Goal: Task Accomplishment & Management: Manage account settings

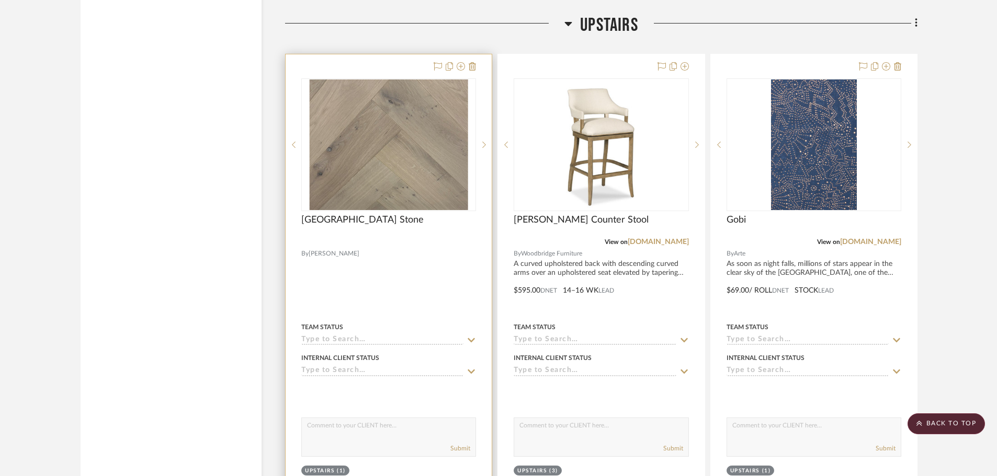
click at [407, 194] on img "0" at bounding box center [389, 145] width 158 height 131
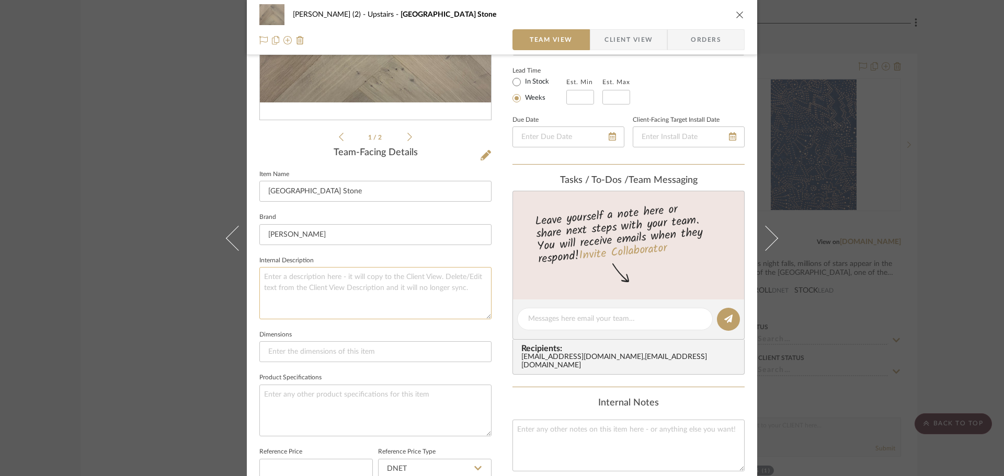
scroll to position [314, 0]
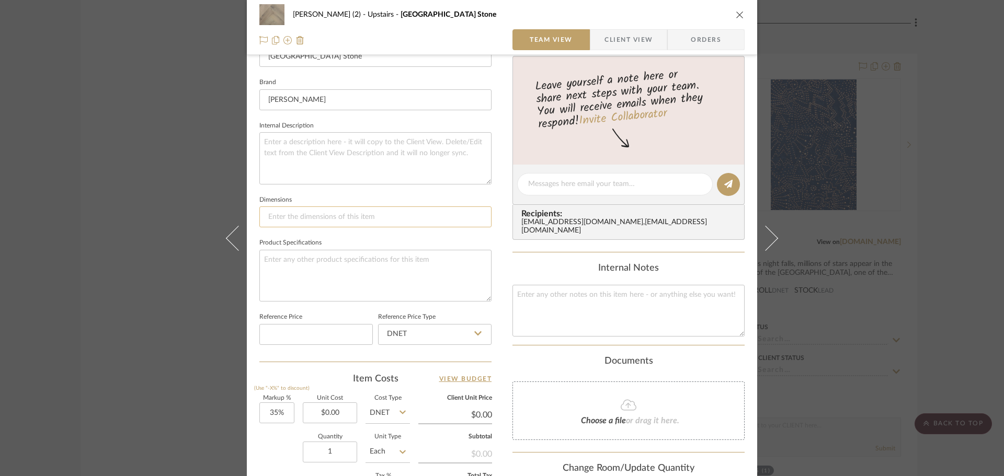
click at [387, 223] on input at bounding box center [375, 217] width 232 height 21
paste input "COLOR NUMBER 11601 WIDTH 4.75" LENGTH 23.625" (Fixed) THICKNESS 9/16" TOP LAYER…"
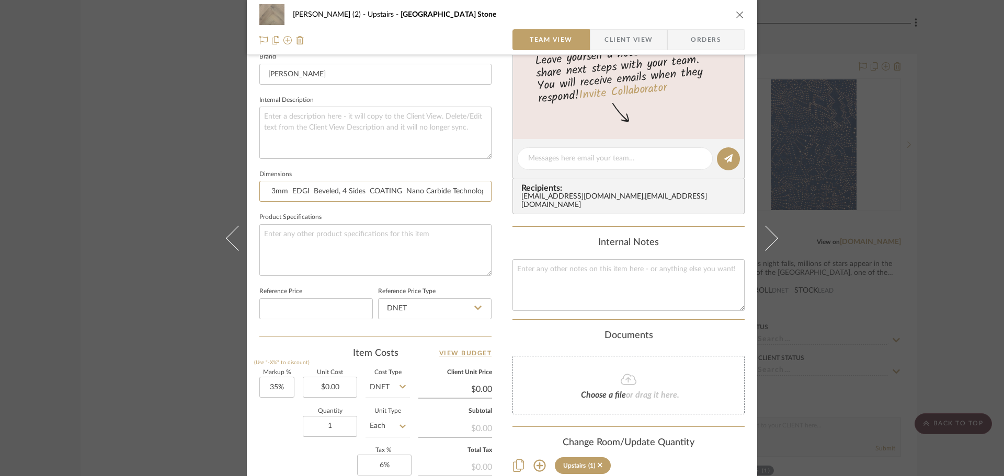
scroll to position [366, 0]
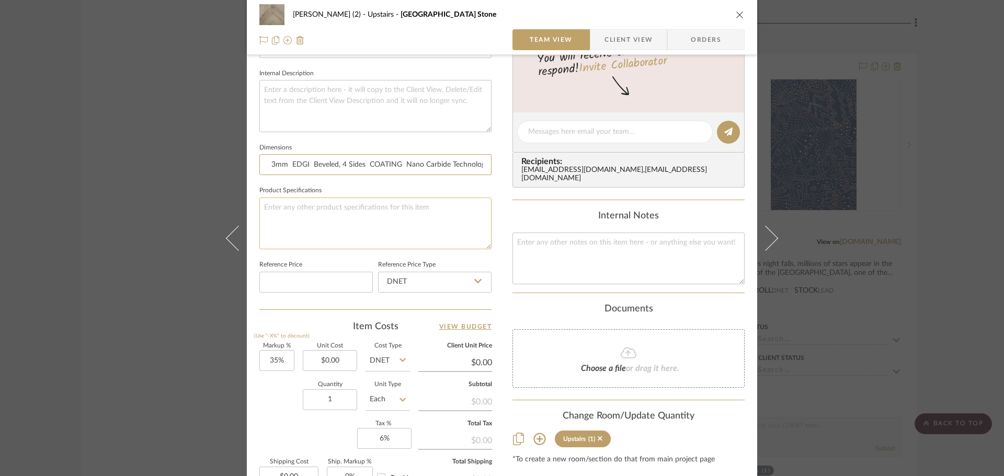
type input "COLOR NUMBER 11601 WIDTH 4.75" LENGTH 23.625" (Fixed) THICKNESS 9/16" TOP LAYER…"
click at [399, 233] on textarea at bounding box center [375, 224] width 232 height 52
paste textarea "COLOR NUMBER 11601 WIDTH 4.75" LENGTH 23.625" (Fixed) THICKNESS 9/16" TOP LAYER…"
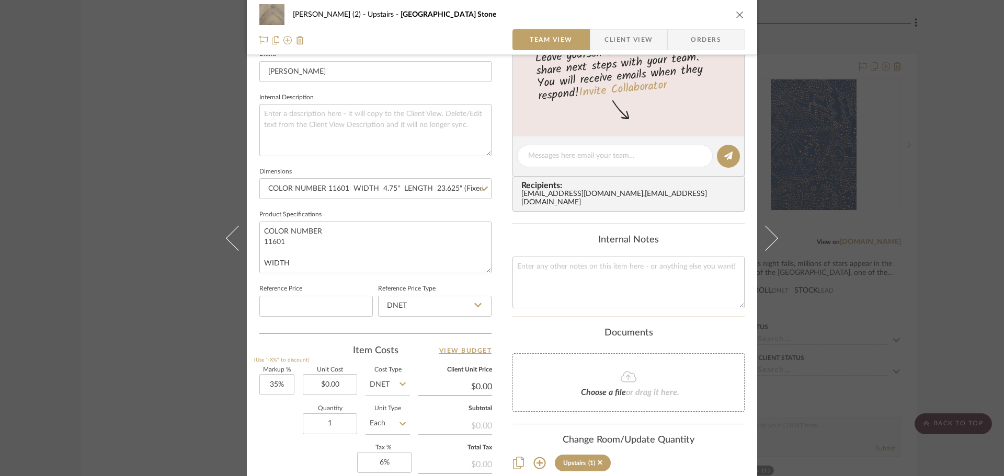
scroll to position [209, 0]
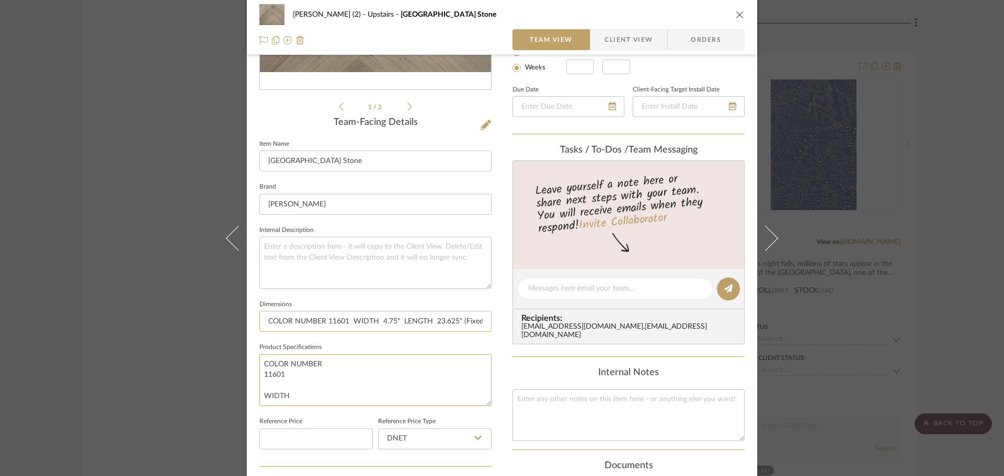
type textarea "COLOR NUMBER 11601 WIDTH 4.75" LENGTH 23.625" (Fixed) THICKNESS 9/16" TOP LAYER…"
drag, startPoint x: 264, startPoint y: 319, endPoint x: 487, endPoint y: 306, distance: 223.7
click at [487, 306] on fieldset "Dimensions COLOR NUMBER 11601 WIDTH 4.75" LENGTH 23.625" (Fixed) THICKNESS 9/16…" at bounding box center [375, 315] width 232 height 35
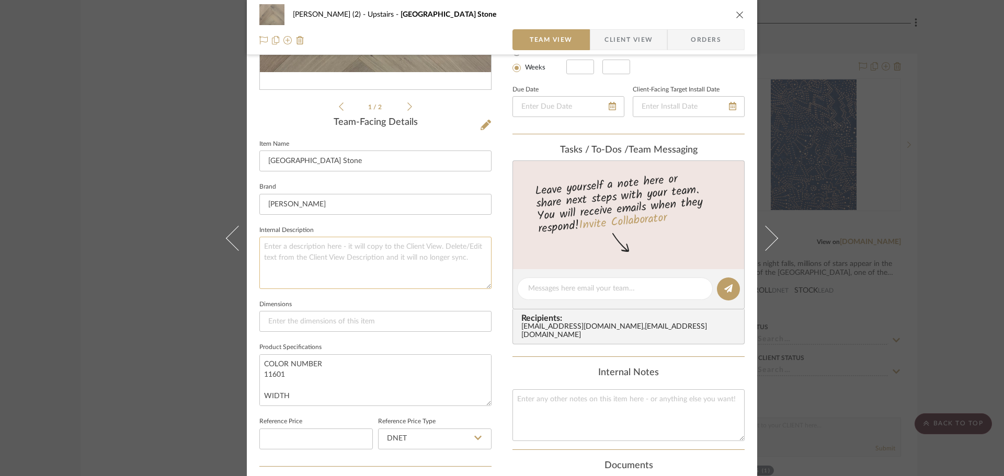
click at [319, 260] on textarea at bounding box center [375, 263] width 232 height 52
paste textarea "WIDTH 4.75" LENGTH 23.625" (Fixed) THICKNESS 9/16" TOP LAYER 3mm"
type textarea "WIDTH 4.75" LENGTH 23.625" (Fixed) THICKNESS 9/16" TOP LAYER 3mm"
click at [339, 320] on input at bounding box center [375, 321] width 232 height 21
click at [338, 325] on input at bounding box center [375, 321] width 232 height 21
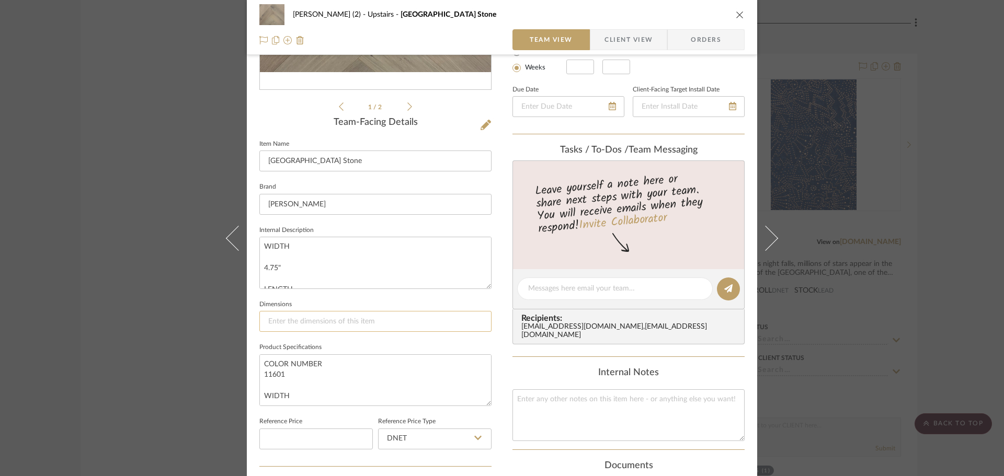
paste input "WIDTH 4.75" LENGTH 23.625" (Fixed)"
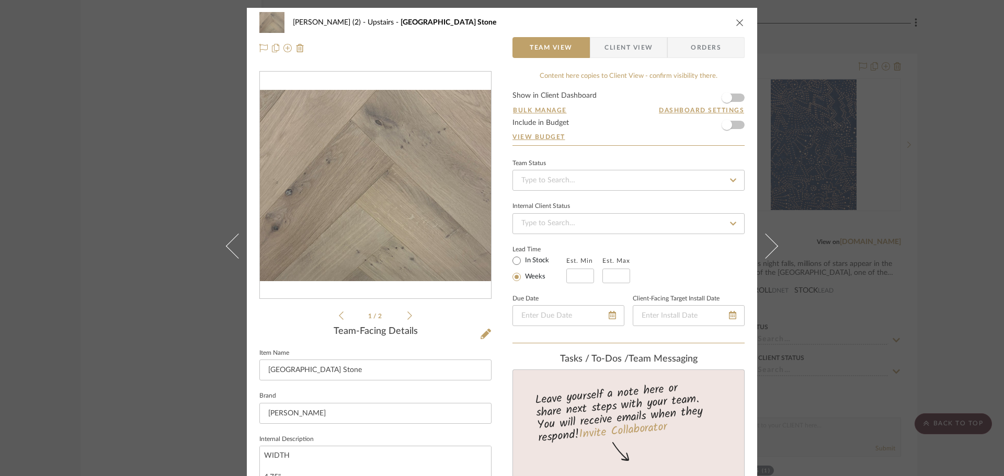
type input "WIDTH 4.75" LENGTH 23.625" (Fixed)"
click at [458, 321] on div "1 / 2" at bounding box center [375, 196] width 232 height 251
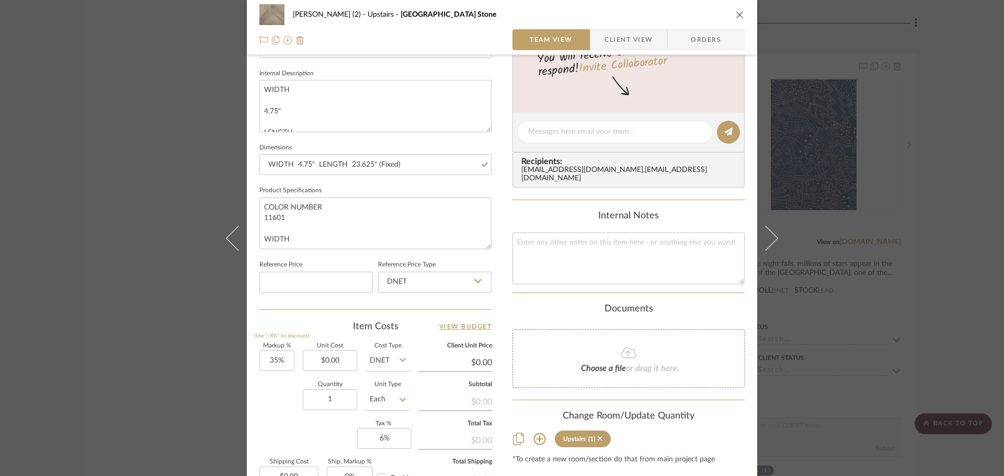
scroll to position [495, 0]
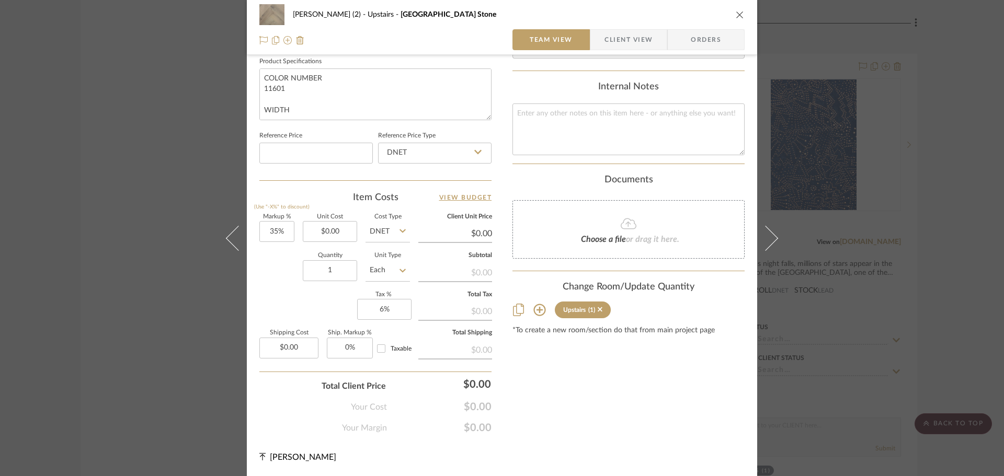
click at [105, 359] on div "[PERSON_NAME] (2) Upstairs SoHo Peak Beach Stone Team View Client View Orders 1…" at bounding box center [502, 238] width 1004 height 476
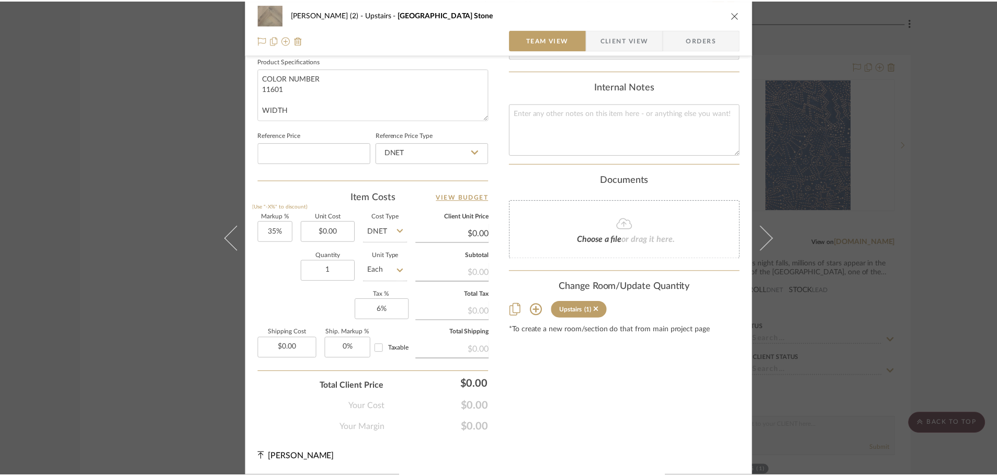
scroll to position [4289, 0]
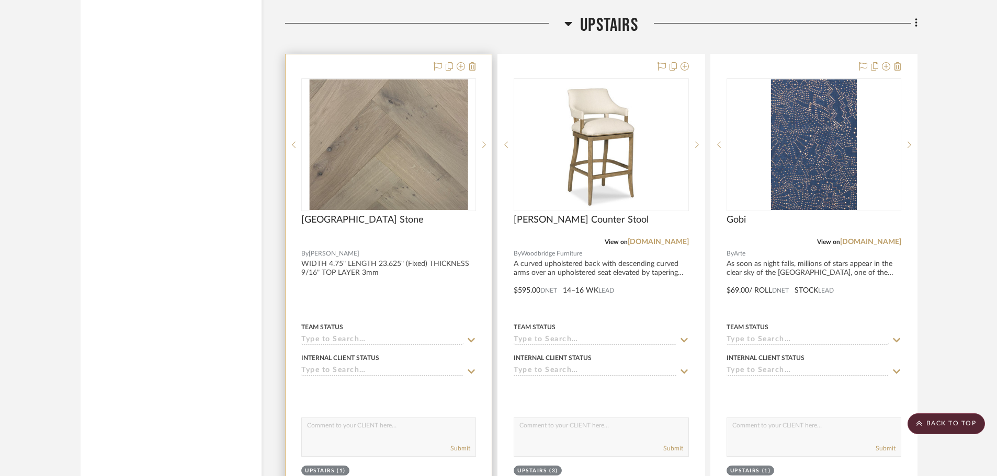
click at [392, 226] on div "[GEOGRAPHIC_DATA] Stone" at bounding box center [388, 225] width 175 height 23
click at [405, 172] on img "0" at bounding box center [389, 145] width 158 height 131
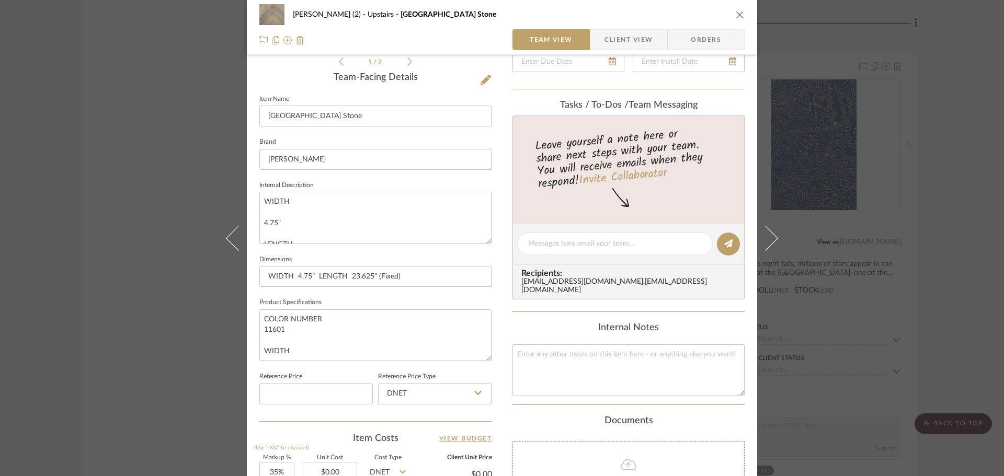
scroll to position [314, 0]
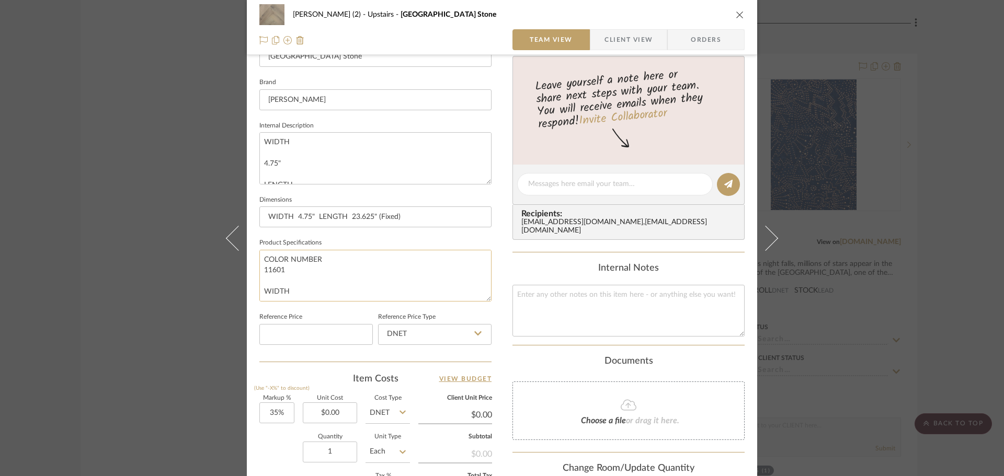
click at [338, 276] on textarea "COLOR NUMBER 11601 WIDTH 4.75" LENGTH 23.625" (Fixed) THICKNESS 9/16" TOP LAYER…" at bounding box center [375, 276] width 232 height 52
paste textarea "SPECIES French [GEOGRAPHIC_DATA] GRADE Classic CONSTRUCTION Engineered Wood LOC…"
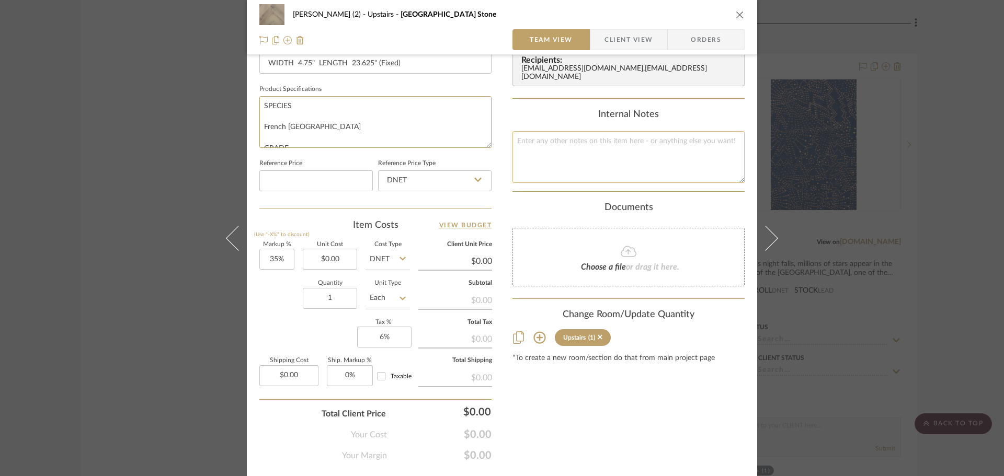
scroll to position [495, 0]
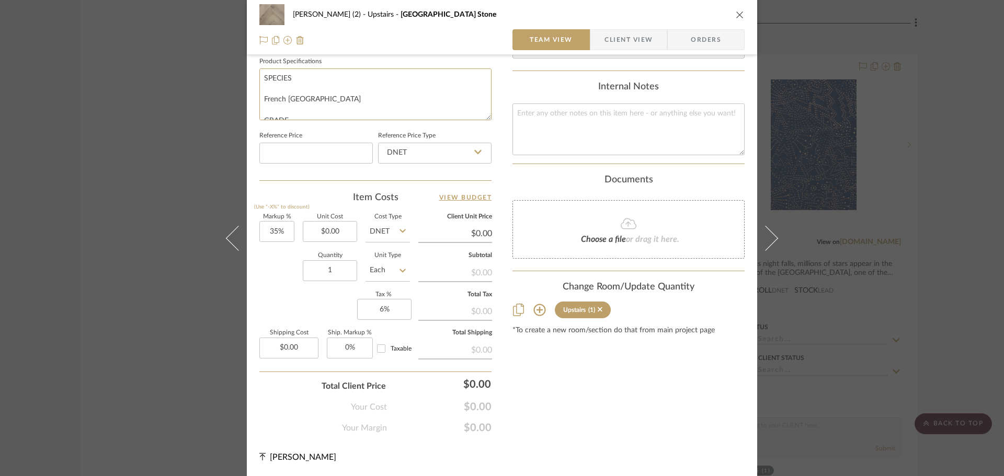
type textarea "SPECIES French [GEOGRAPHIC_DATA] GRADE Classic CONSTRUCTION Engineered Wood LOC…"
click at [833, 338] on div "[PERSON_NAME] (2) Upstairs SoHo Peak Beach Stone Team View Client View Orders 1…" at bounding box center [502, 238] width 1004 height 476
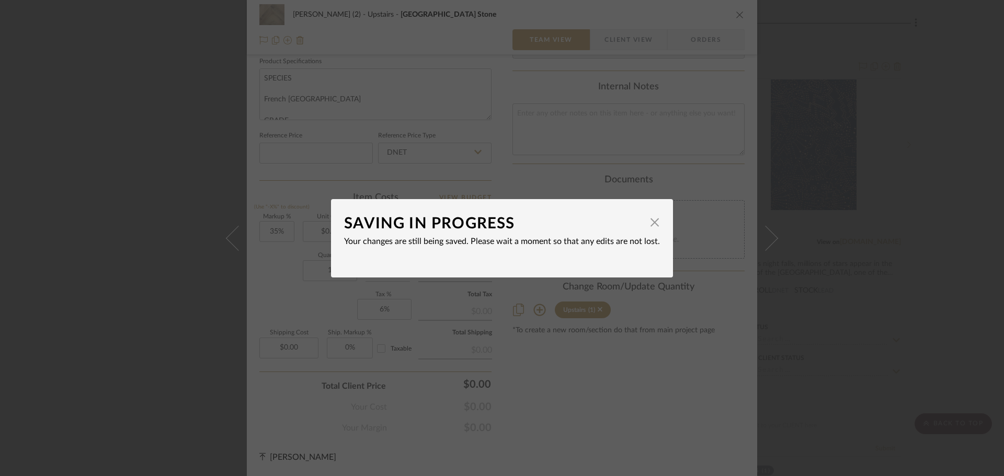
click at [589, 391] on div "SAVING IN PROGRESS × Your changes are still being saved. Please wait a moment s…" at bounding box center [502, 238] width 1004 height 476
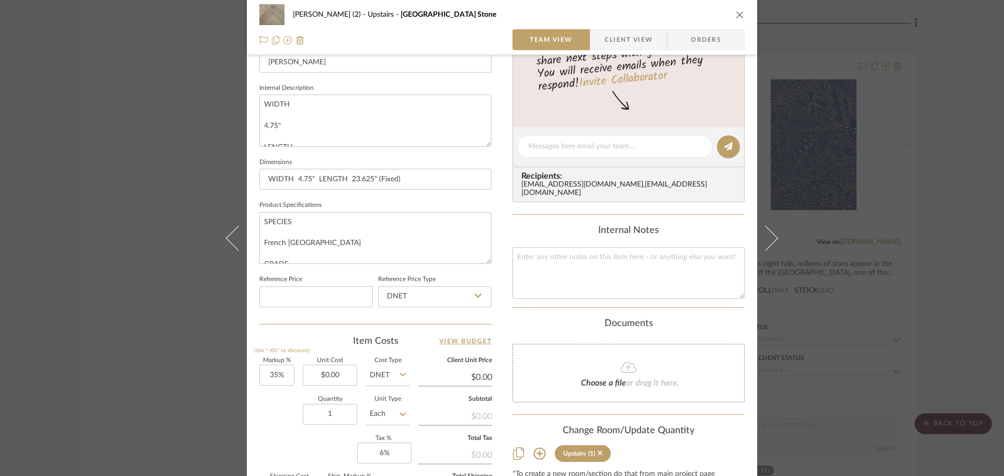
scroll to position [338, 0]
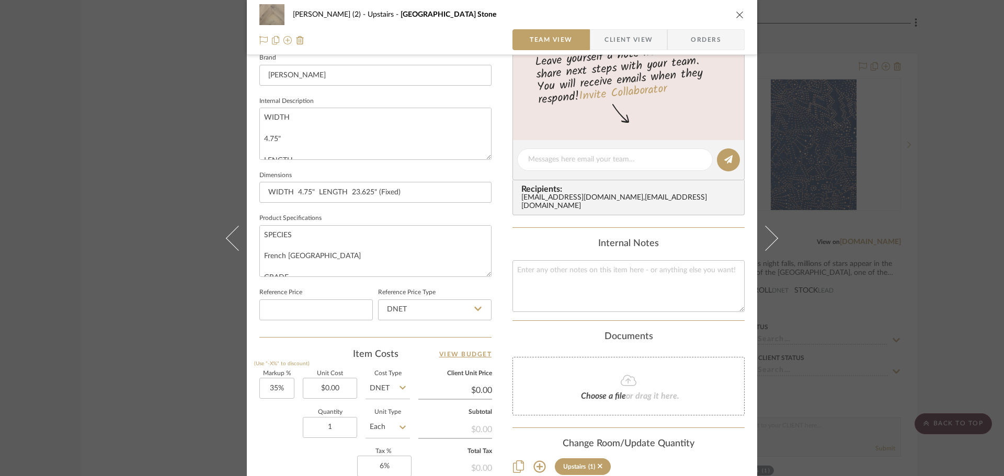
click at [810, 309] on div "[PERSON_NAME] (2) Upstairs SoHo Peak Beach Stone Team View Client View Orders 1…" at bounding box center [502, 238] width 1004 height 476
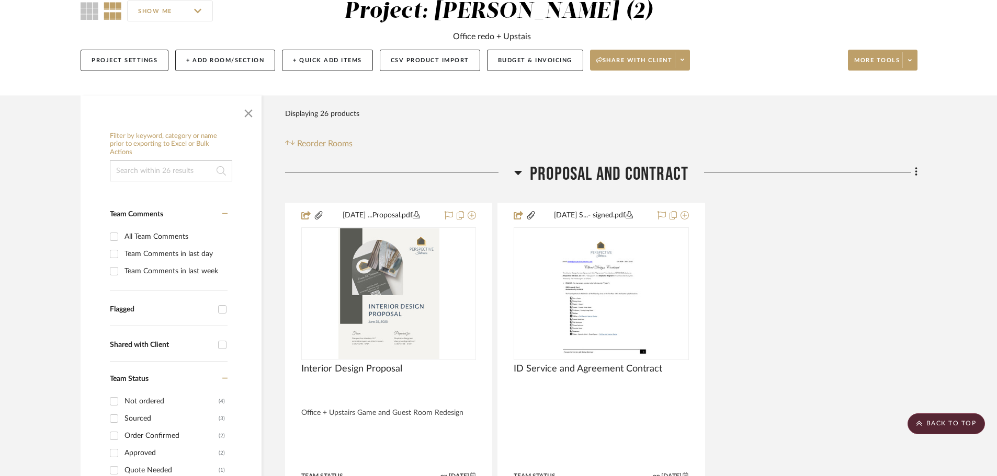
scroll to position [0, 0]
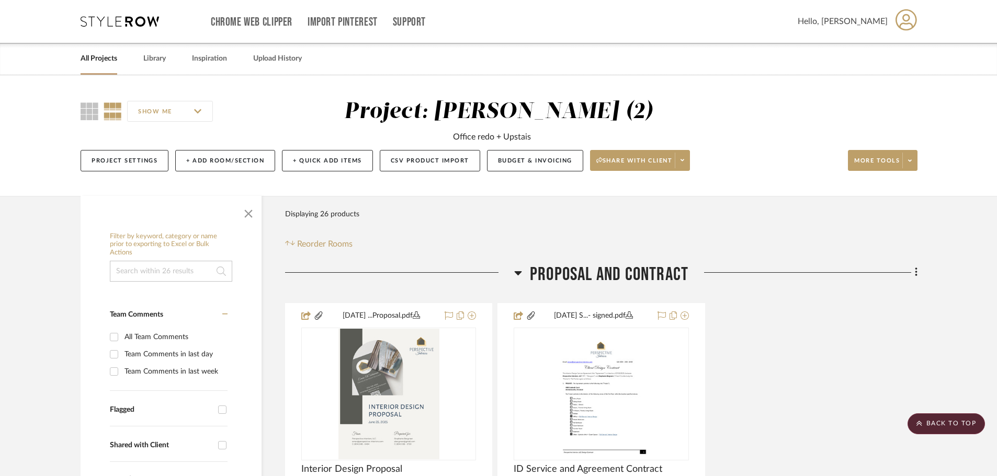
drag, startPoint x: 159, startPoint y: 354, endPoint x: 168, endPoint y: 100, distance: 253.8
click at [105, 51] on div "All Projects" at bounding box center [99, 59] width 37 height 32
click at [110, 60] on link "All Projects" at bounding box center [99, 59] width 37 height 14
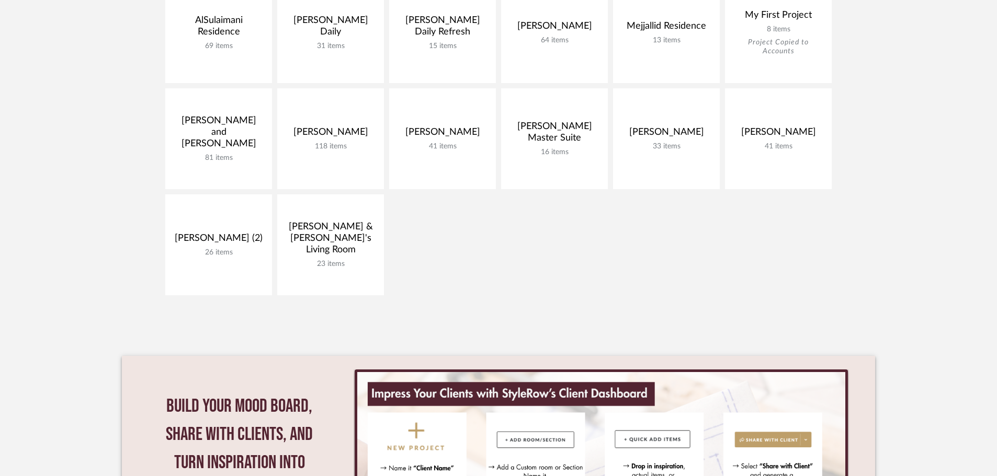
scroll to position [314, 0]
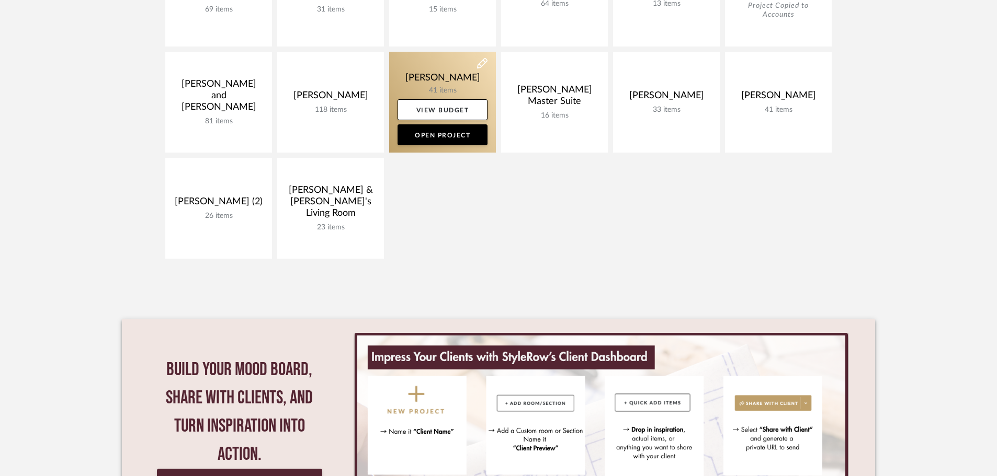
click at [437, 85] on link at bounding box center [442, 102] width 107 height 101
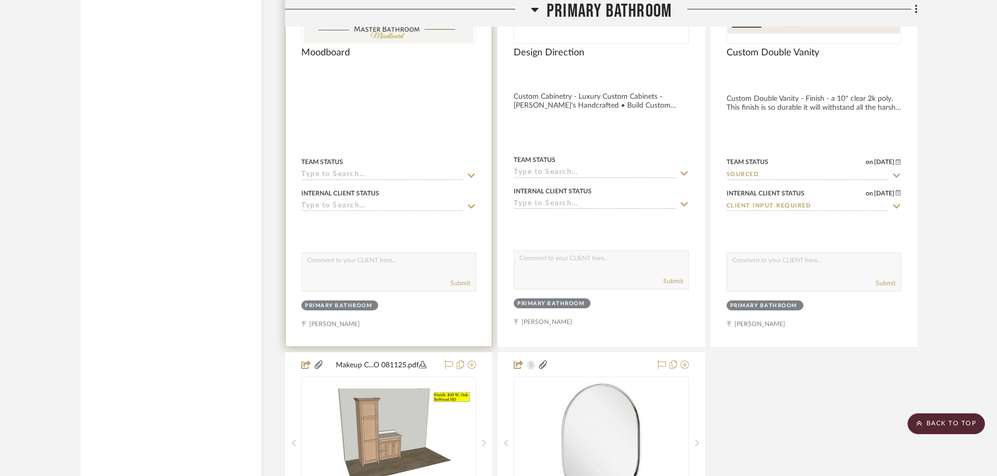
scroll to position [2667, 0]
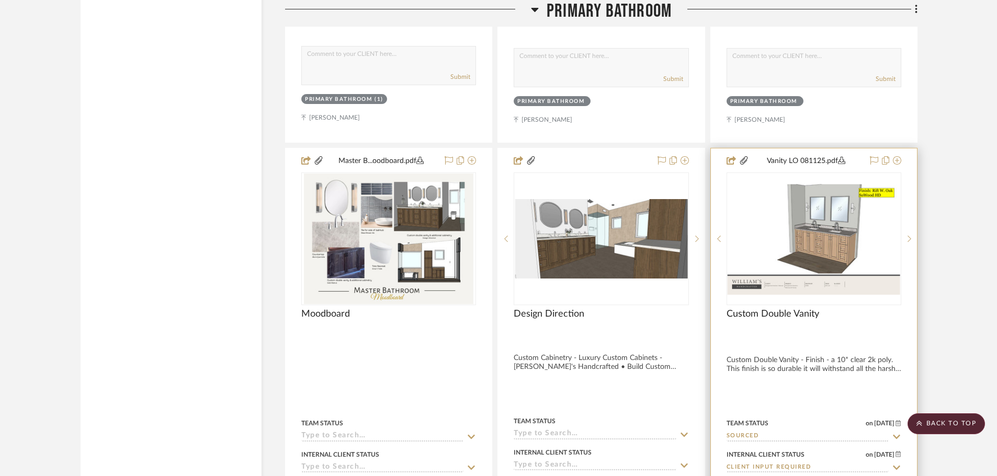
click at [846, 256] on img "0" at bounding box center [814, 239] width 173 height 111
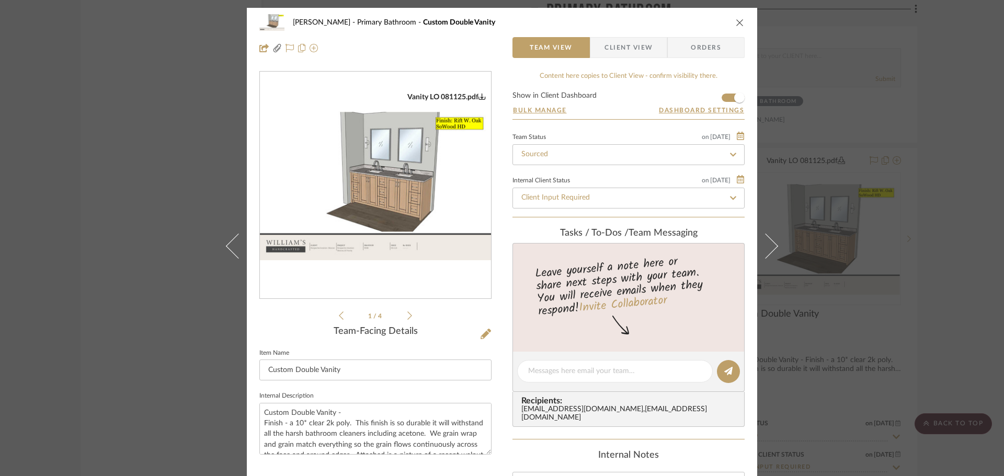
click at [857, 236] on div "[PERSON_NAME] Primary Bathroom Custom Double Vanity Team View Client View Order…" at bounding box center [502, 238] width 1004 height 476
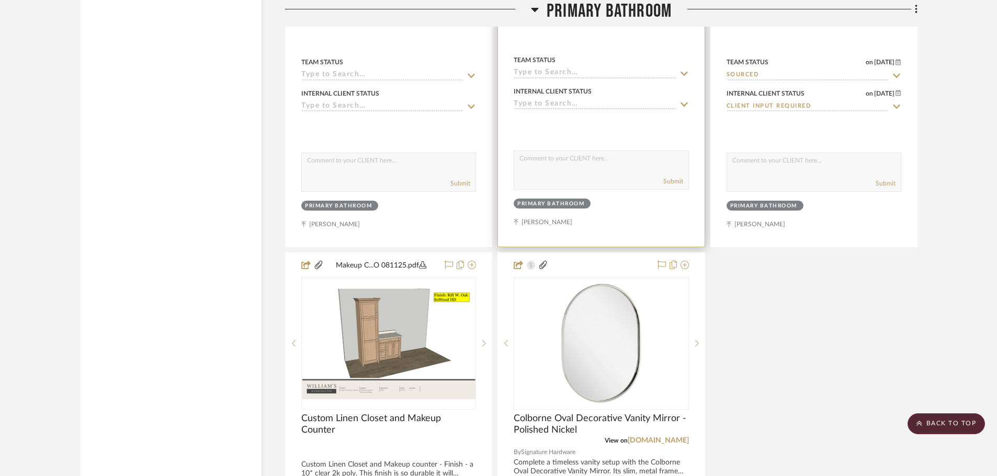
scroll to position [3034, 0]
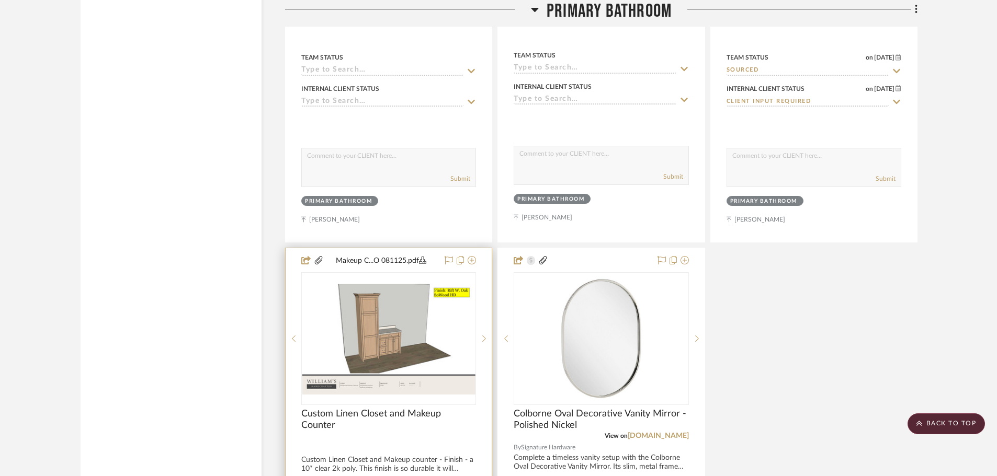
click at [364, 340] on img "0" at bounding box center [388, 338] width 173 height 111
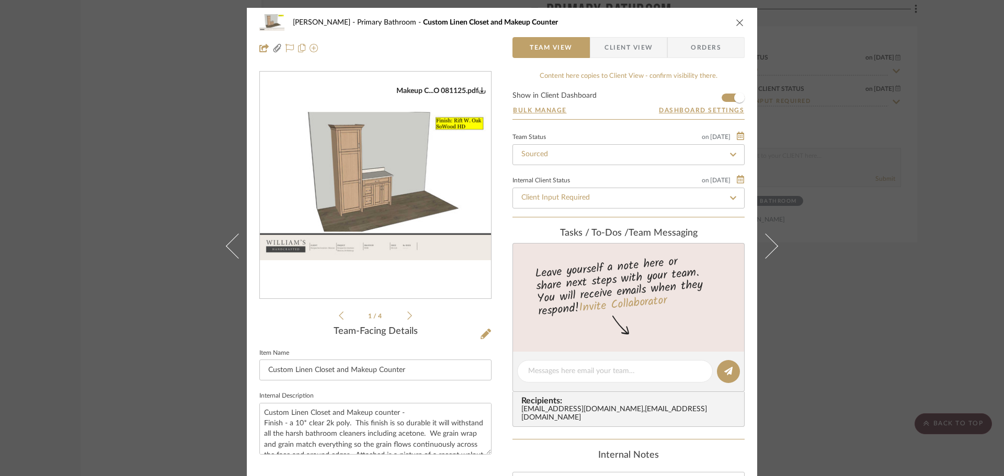
click at [841, 197] on div "[PERSON_NAME] Primary Bathroom Custom Linen Closet and Makeup Counter Team View…" at bounding box center [502, 238] width 1004 height 476
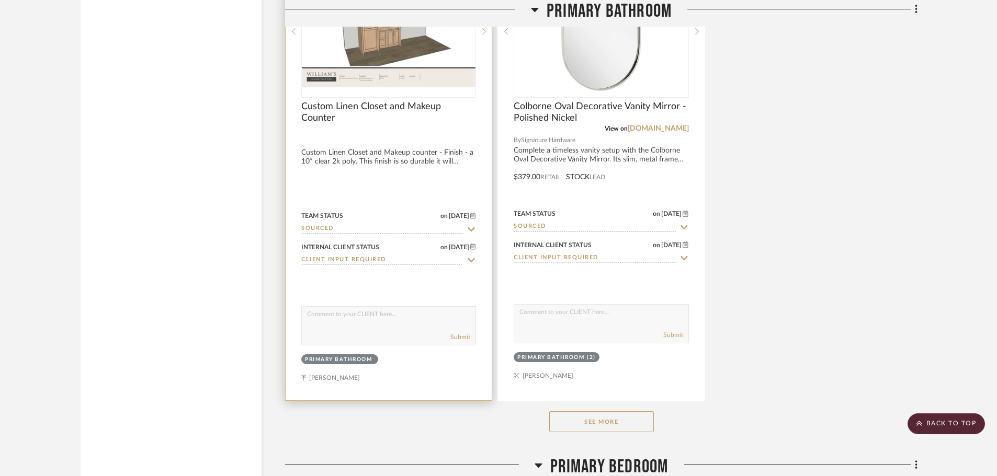
scroll to position [3347, 0]
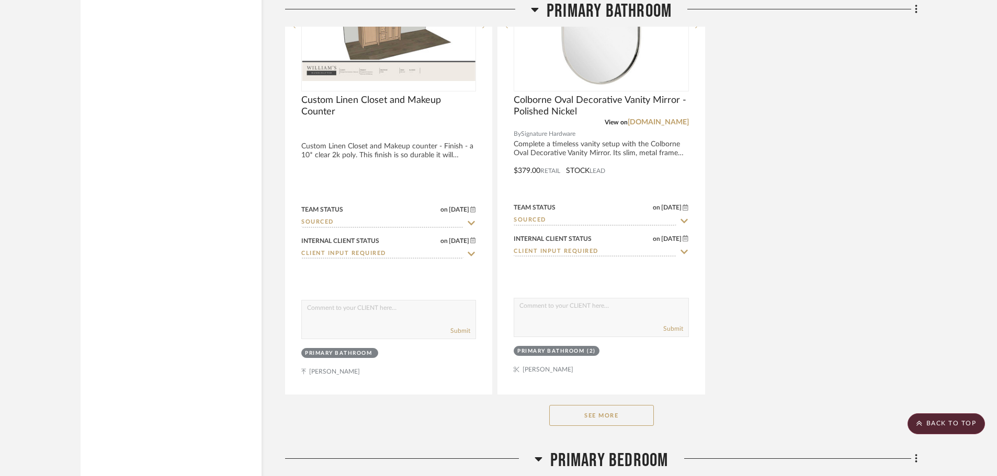
click at [595, 418] on button "See More" at bounding box center [601, 415] width 105 height 21
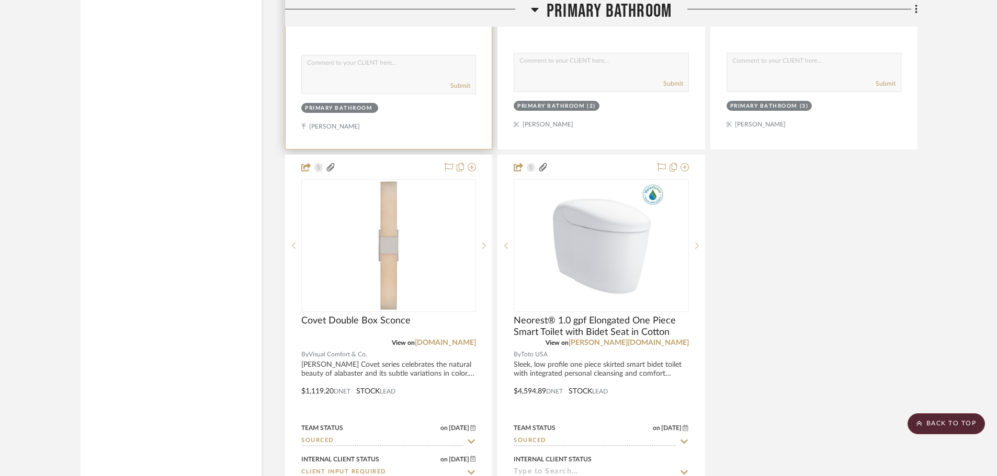
scroll to position [3609, 0]
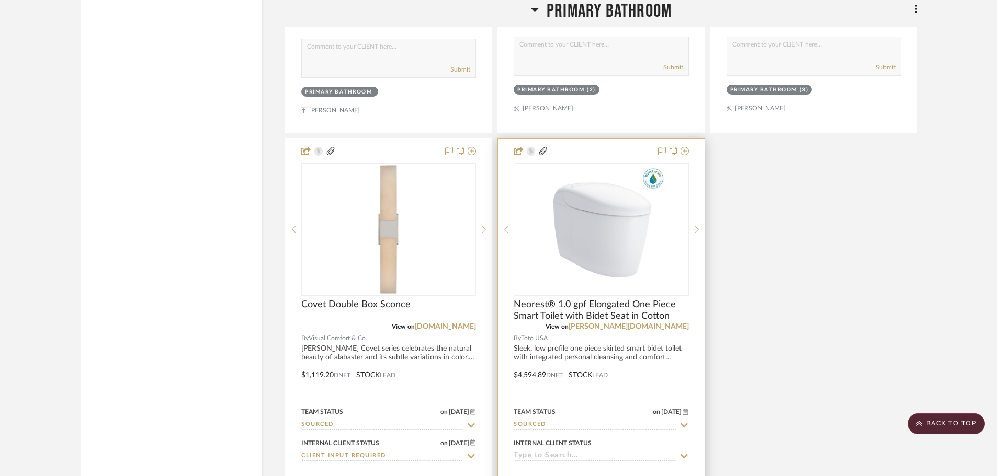
click at [592, 250] on img "0" at bounding box center [601, 229] width 131 height 131
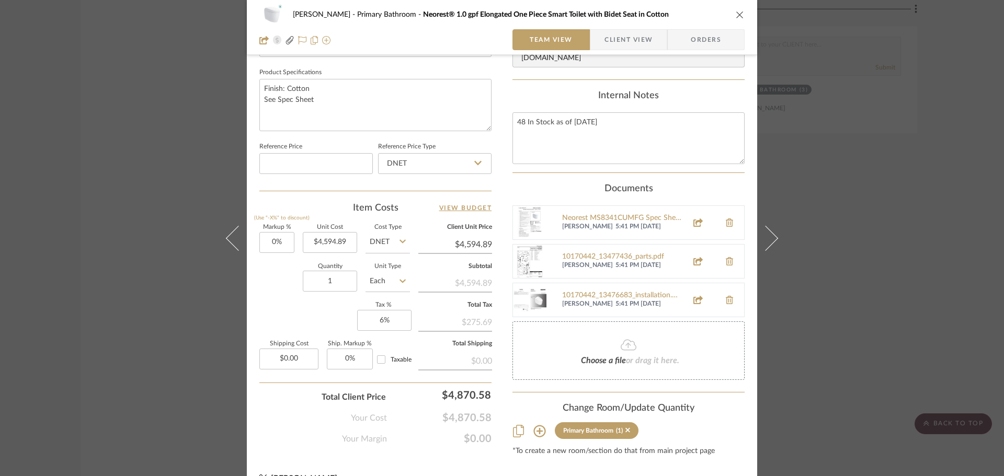
scroll to position [499, 0]
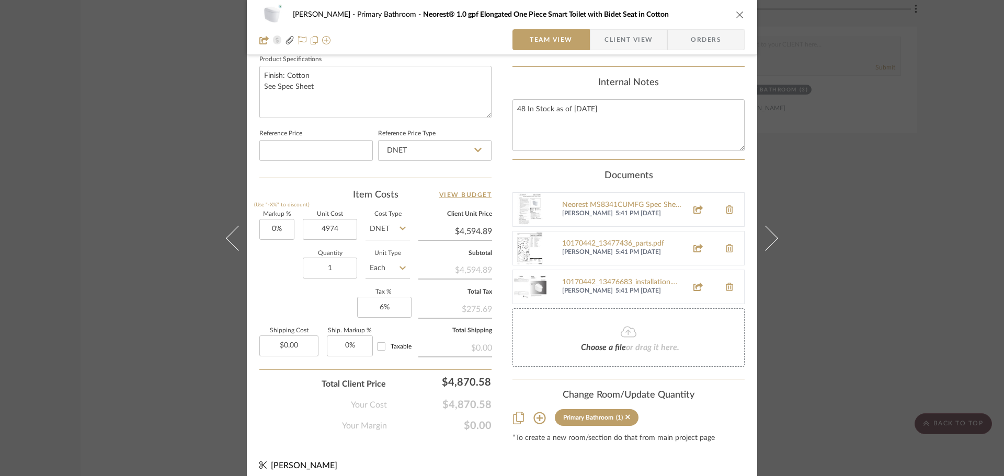
type input "$4,974.00"
click at [283, 303] on div "Markup % (Use "-X%" to discount) 0% Unit Cost $4,974.00 Cost Type DNET Client U…" at bounding box center [375, 288] width 232 height 153
type input "$4,974.00"
click at [400, 226] on icon at bounding box center [403, 228] width 6 height 8
click at [395, 277] on div "Retail" at bounding box center [426, 282] width 129 height 27
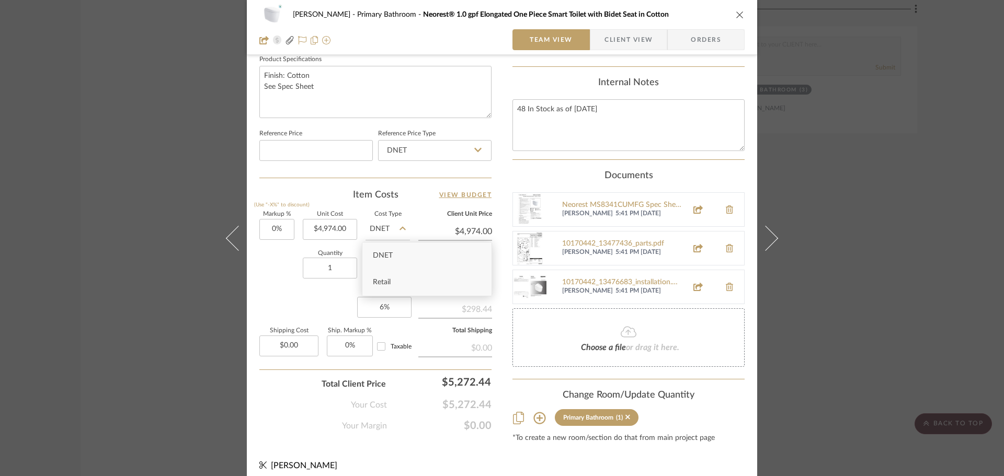
type input "Retail"
click at [153, 145] on div "[PERSON_NAME] Primary Bathroom Neorest® 1.0 gpf Elongated One Piece Smart Toile…" at bounding box center [502, 238] width 1004 height 476
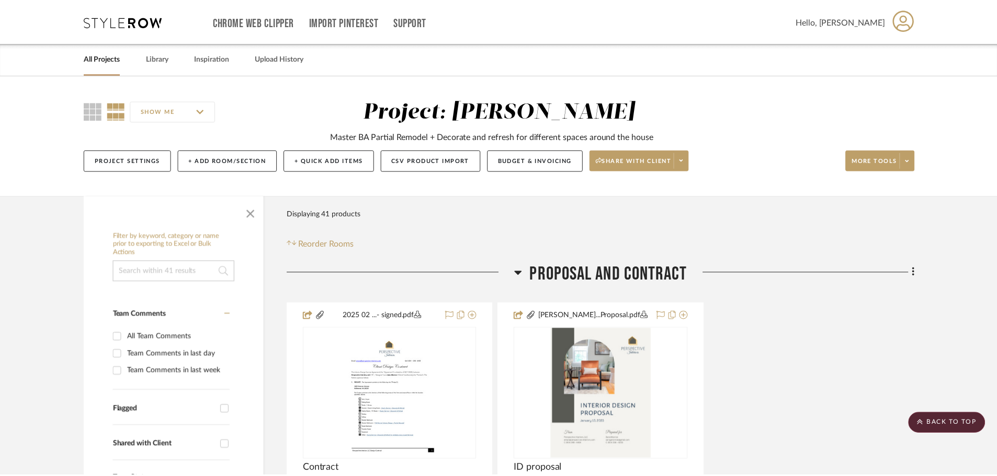
scroll to position [3609, 0]
